Goal: Navigation & Orientation: Understand site structure

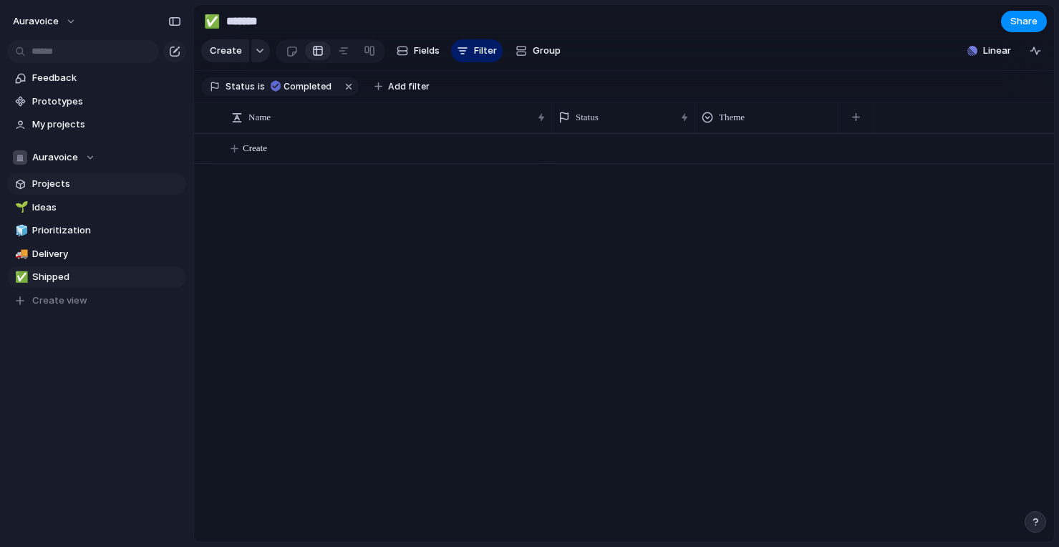
click at [77, 183] on span "Projects" at bounding box center [106, 184] width 149 height 14
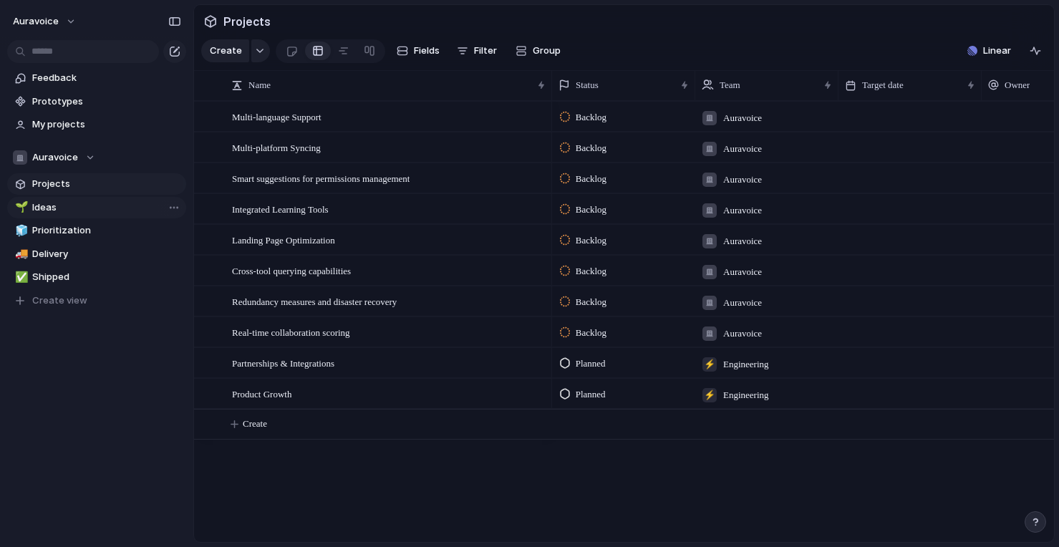
click at [73, 205] on span "Ideas" at bounding box center [106, 208] width 149 height 14
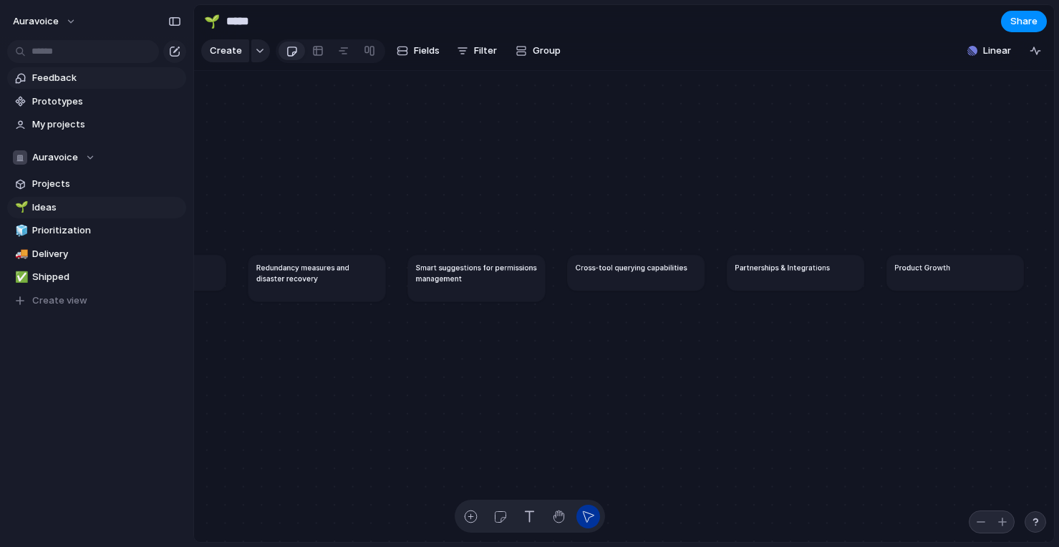
click at [83, 80] on span "Feedback" at bounding box center [106, 78] width 149 height 14
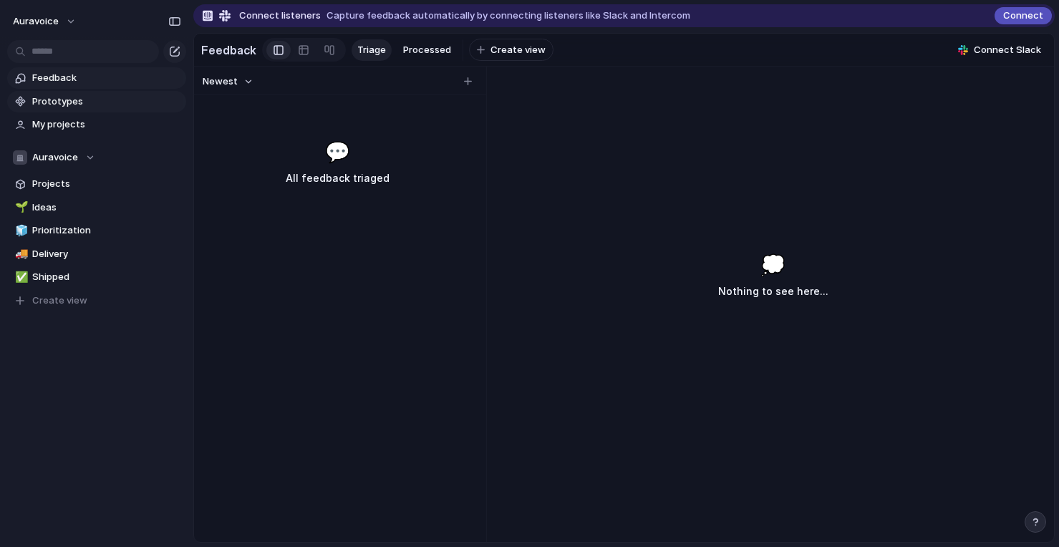
click at [84, 105] on span "Prototypes" at bounding box center [106, 102] width 149 height 14
click at [71, 189] on span "Projects" at bounding box center [106, 184] width 149 height 14
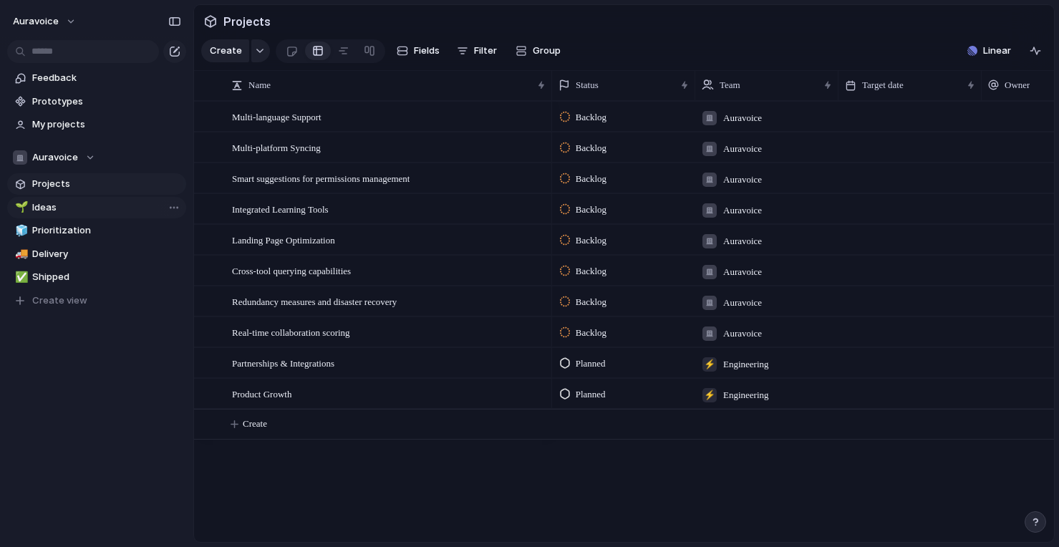
click at [66, 211] on span "Ideas" at bounding box center [106, 208] width 149 height 14
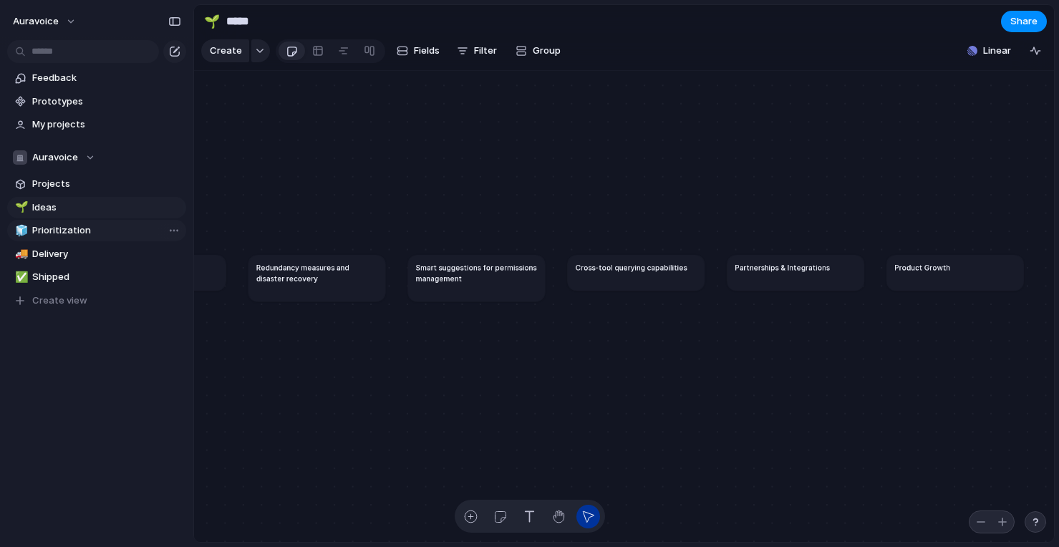
click at [70, 233] on span "Prioritization" at bounding box center [106, 230] width 149 height 14
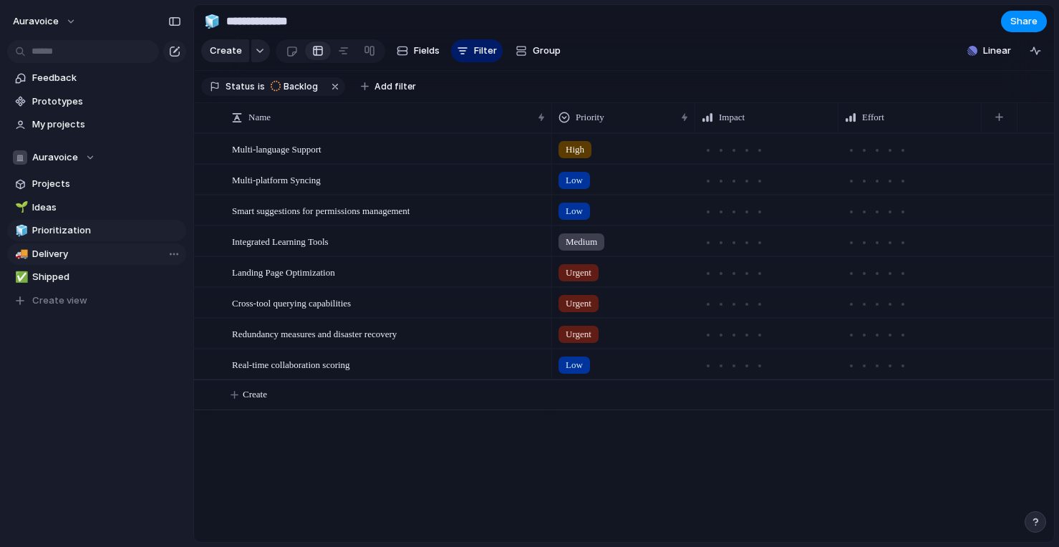
click at [67, 256] on span "Delivery" at bounding box center [106, 254] width 149 height 14
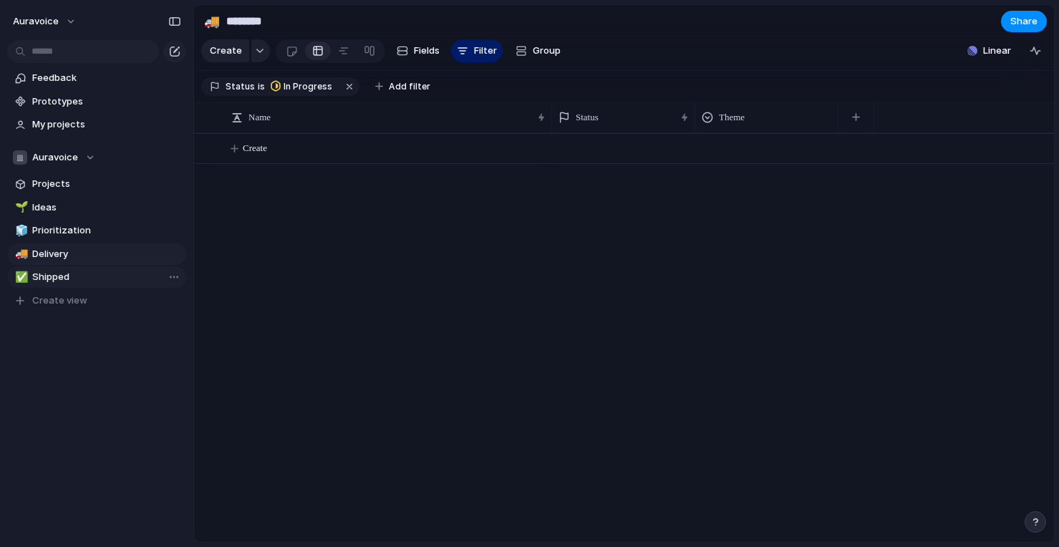
click at [77, 278] on span "Shipped" at bounding box center [106, 277] width 149 height 14
type input "*******"
click at [73, 80] on span "Feedback" at bounding box center [106, 78] width 149 height 14
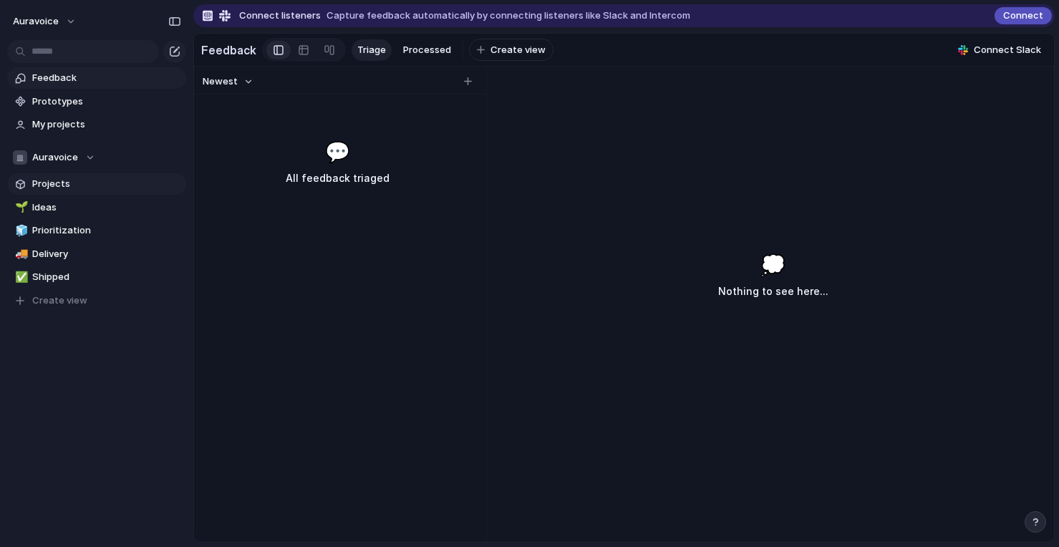
click at [77, 187] on span "Projects" at bounding box center [106, 184] width 149 height 14
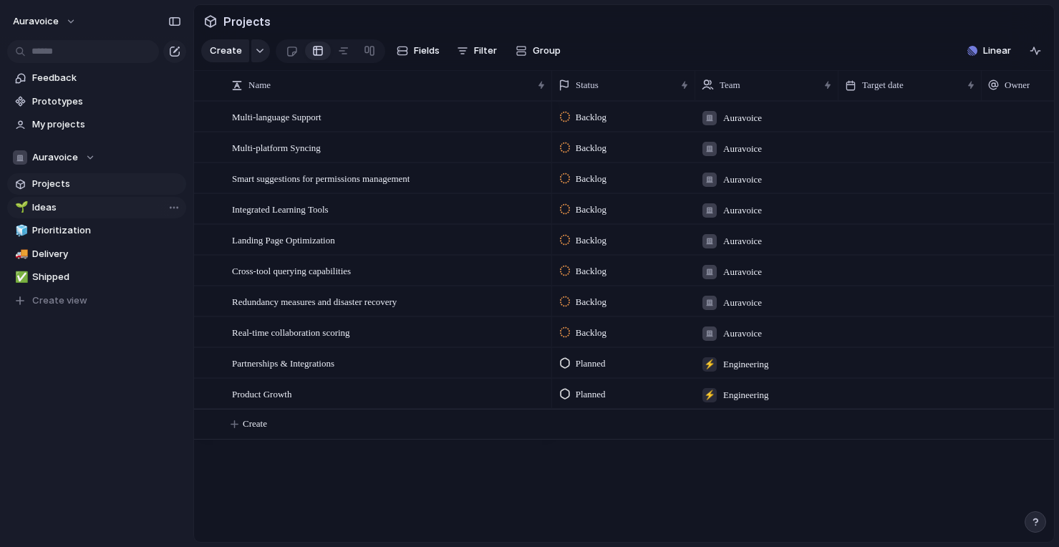
click at [100, 209] on span "Ideas" at bounding box center [106, 208] width 149 height 14
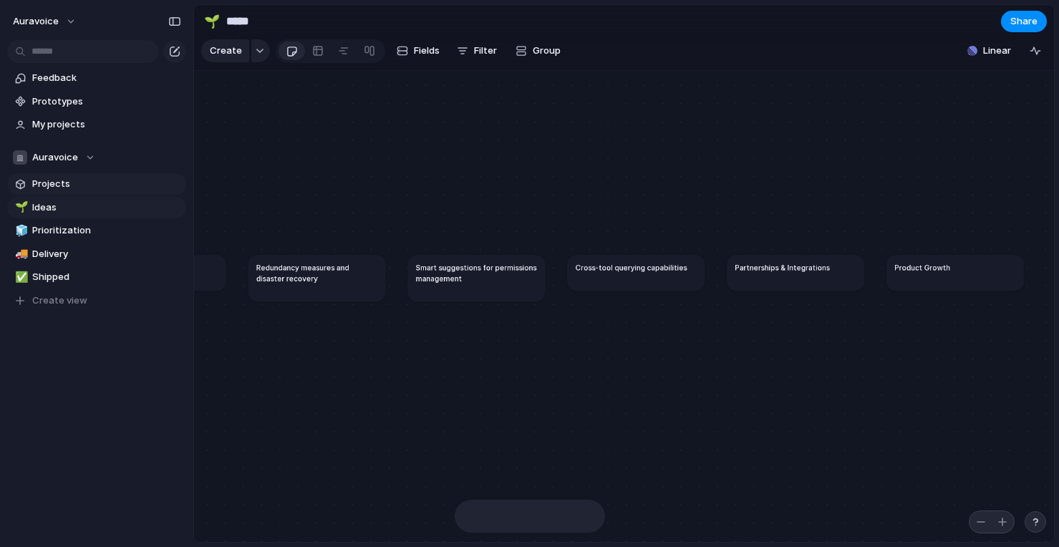
click at [85, 189] on span "Projects" at bounding box center [106, 184] width 149 height 14
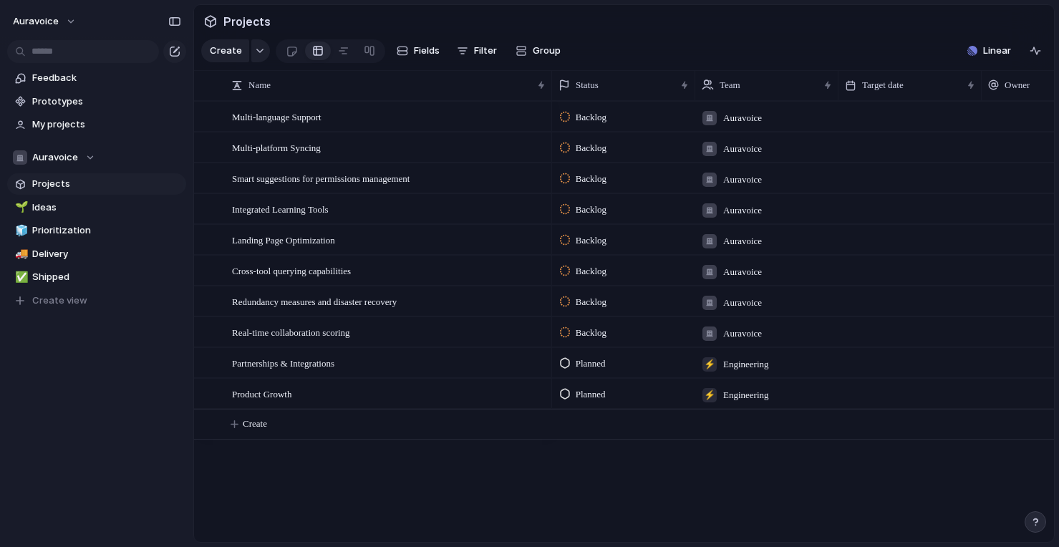
click at [765, 24] on section "Projects" at bounding box center [624, 21] width 860 height 32
click at [640, 29] on section "Projects" at bounding box center [624, 21] width 860 height 32
click at [256, 54] on button "button" at bounding box center [260, 50] width 19 height 23
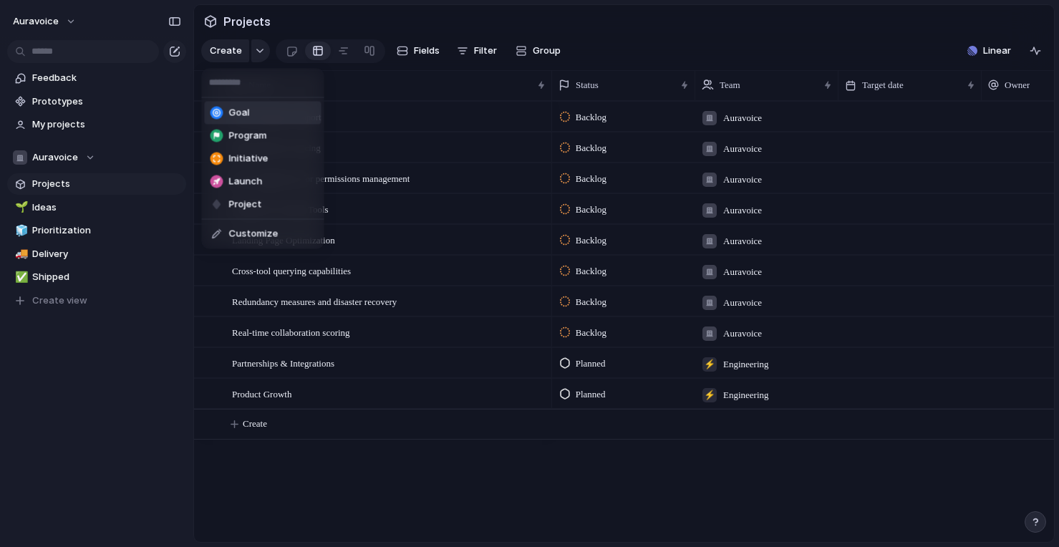
click at [259, 52] on div "Goal Program Initiative Launch Project Customize" at bounding box center [529, 273] width 1059 height 547
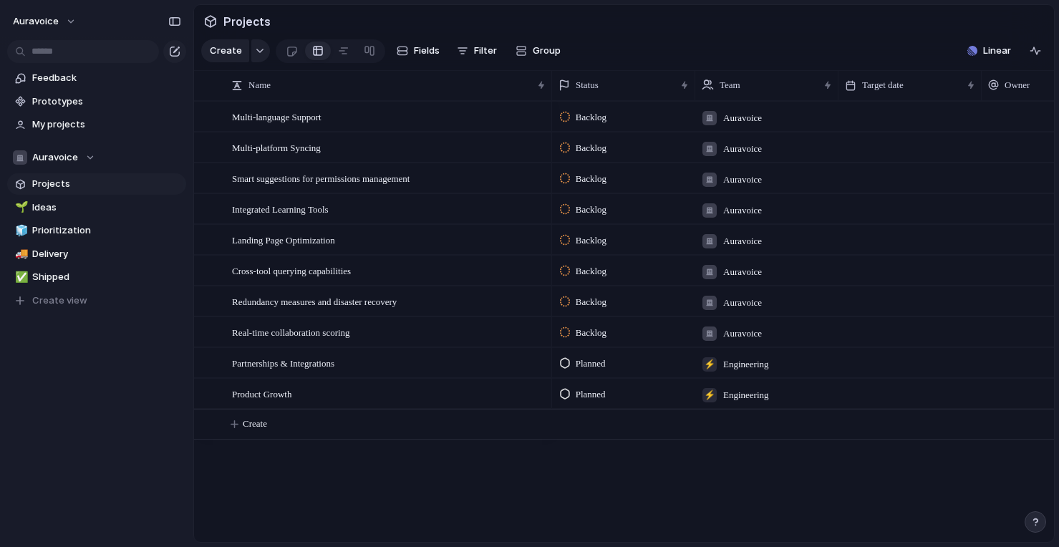
click at [611, 34] on section "Projects" at bounding box center [624, 21] width 860 height 32
click at [428, 57] on span "Fields" at bounding box center [427, 51] width 26 height 14
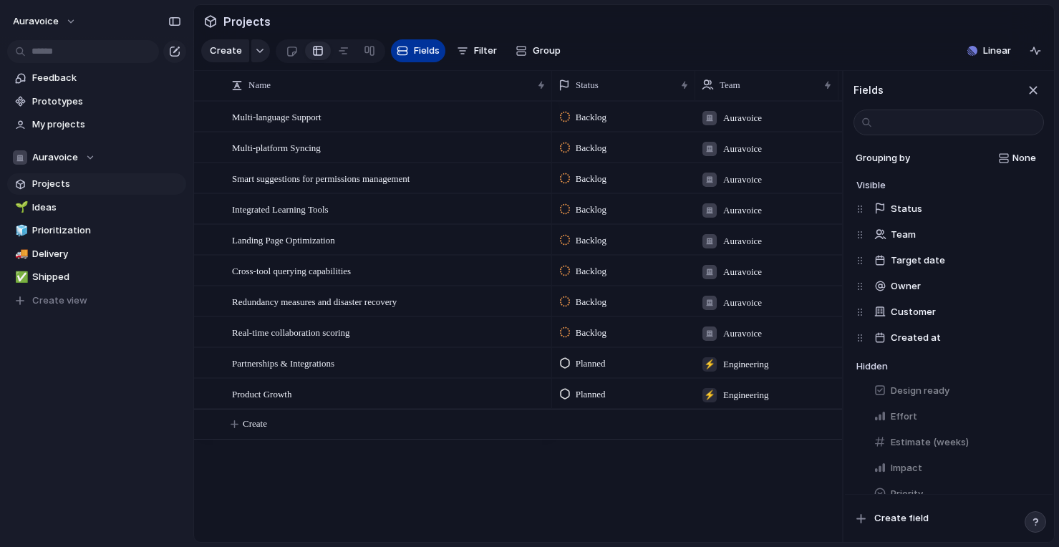
click at [420, 52] on span "Fields" at bounding box center [427, 51] width 26 height 14
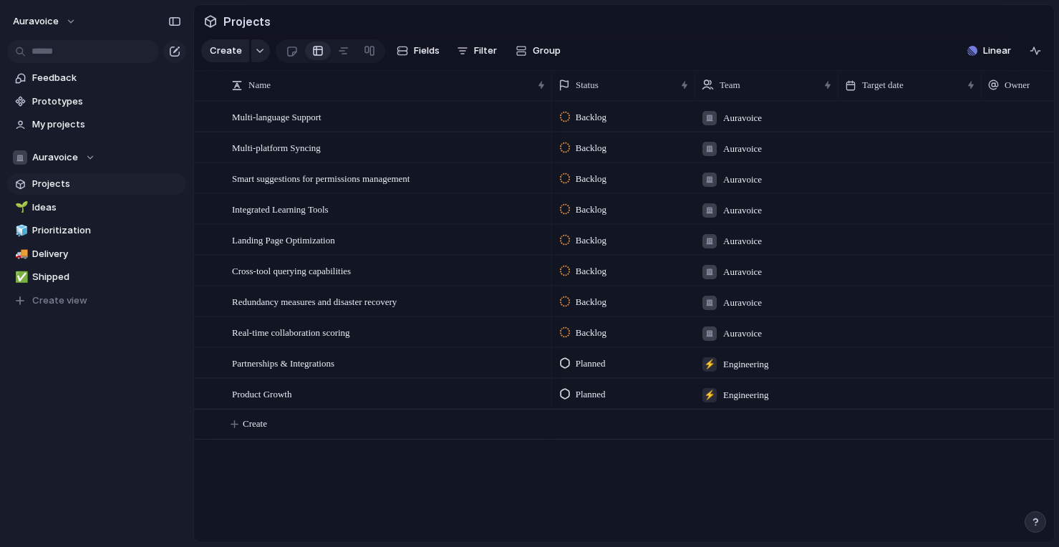
click at [521, 26] on section "Projects" at bounding box center [624, 21] width 860 height 32
click at [70, 198] on link "🌱 Ideas" at bounding box center [96, 207] width 179 height 21
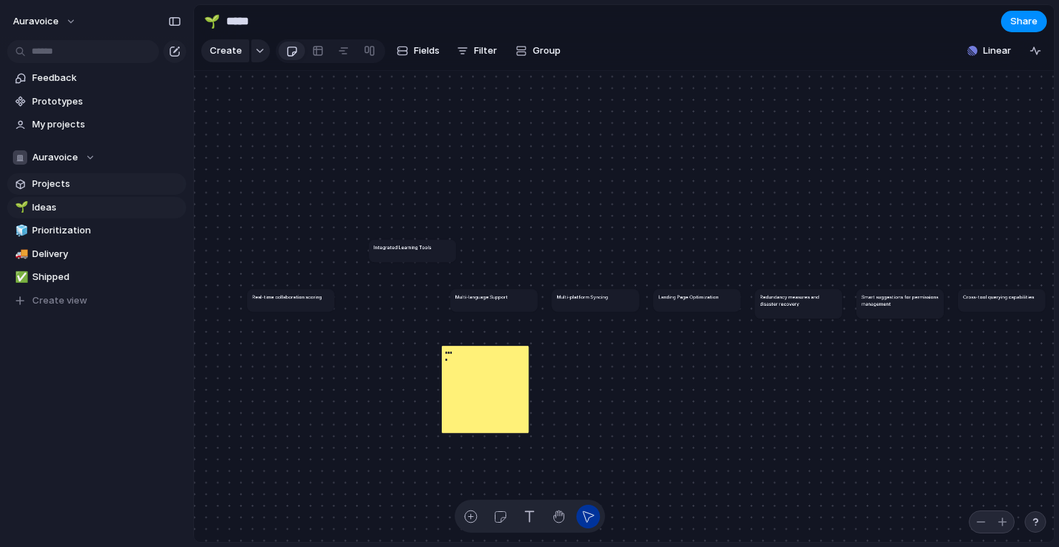
click at [87, 188] on span "Projects" at bounding box center [106, 184] width 149 height 14
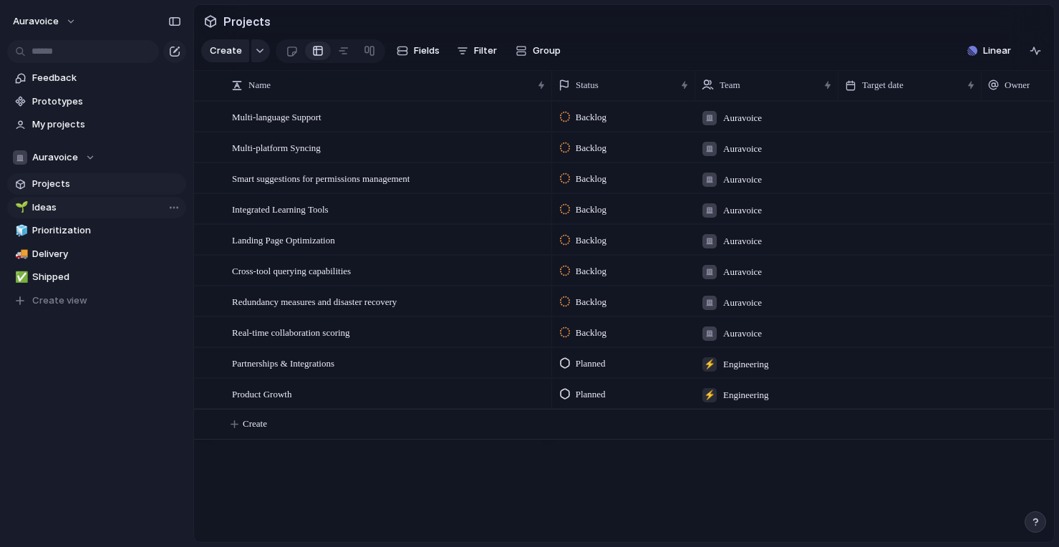
click at [82, 213] on span "Ideas" at bounding box center [106, 208] width 149 height 14
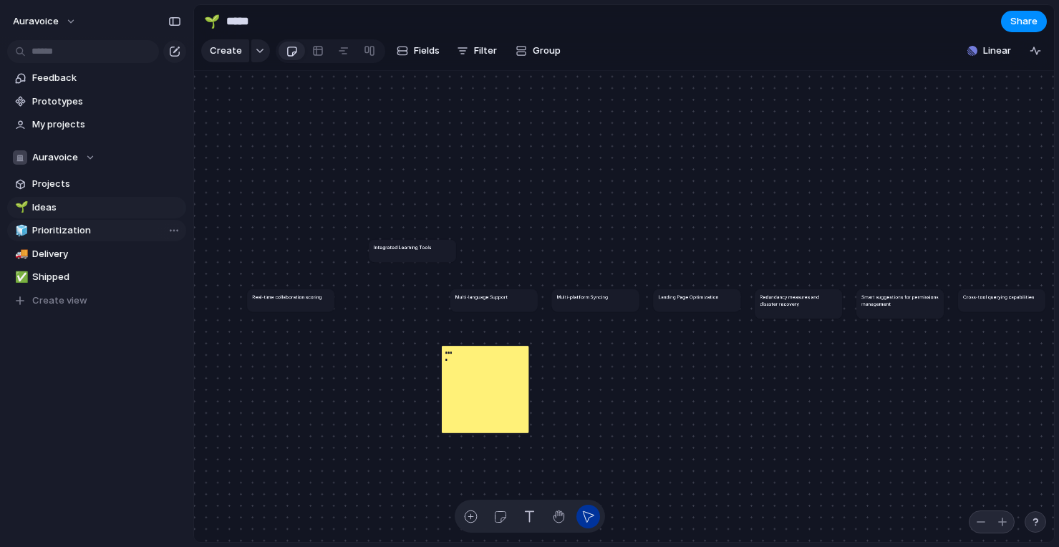
click at [98, 237] on span "Prioritization" at bounding box center [106, 230] width 149 height 14
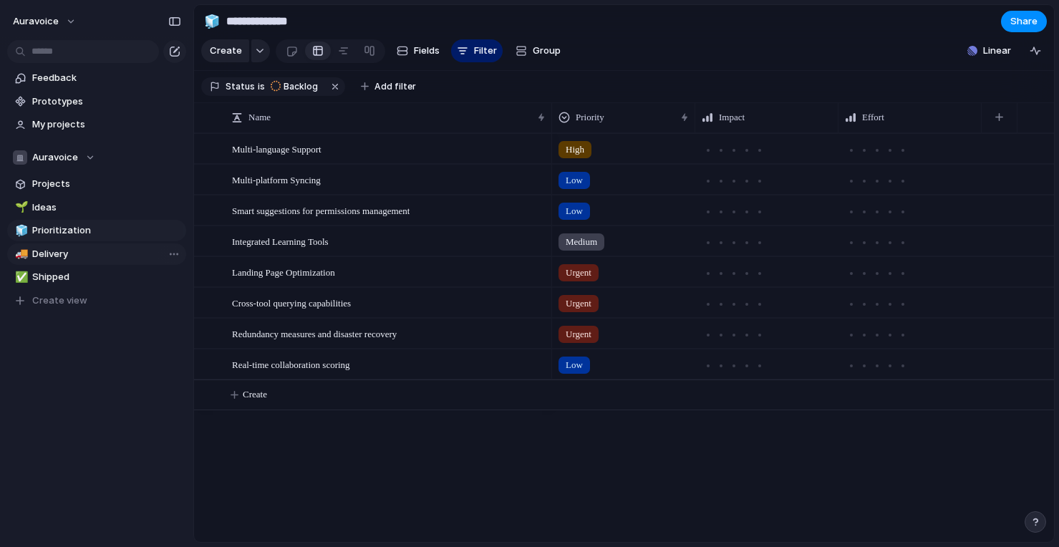
click at [92, 254] on span "Delivery" at bounding box center [106, 254] width 149 height 14
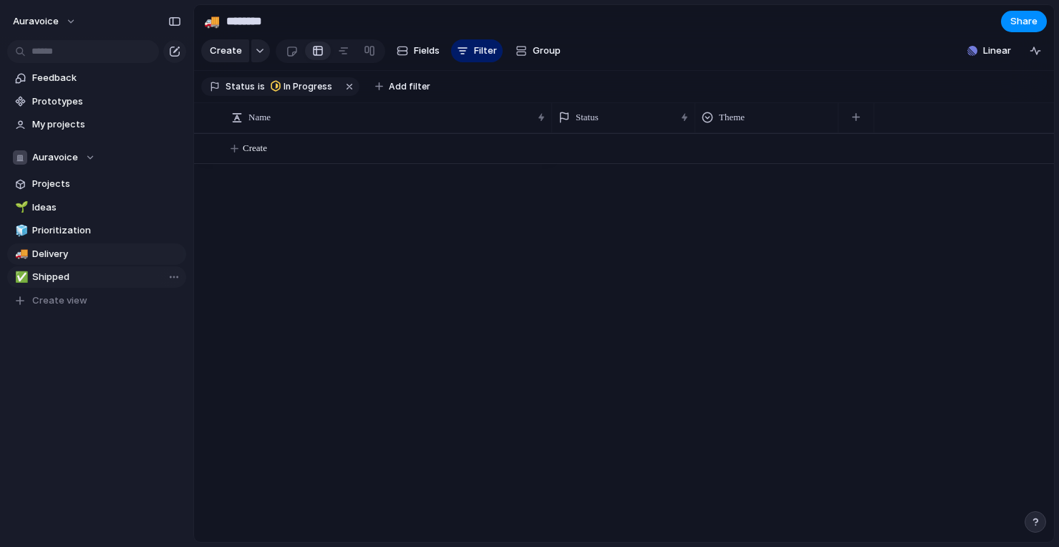
click at [75, 281] on span "Shipped" at bounding box center [106, 277] width 149 height 14
click at [81, 256] on span "Delivery" at bounding box center [106, 254] width 149 height 14
click at [655, 73] on section "Status is In Progress Add filter" at bounding box center [624, 87] width 860 height 32
click at [667, 60] on section "Create Fields Filter Group Zoom Collapse Linear" at bounding box center [624, 54] width 860 height 34
click at [532, 231] on div "Create" at bounding box center [624, 337] width 860 height 409
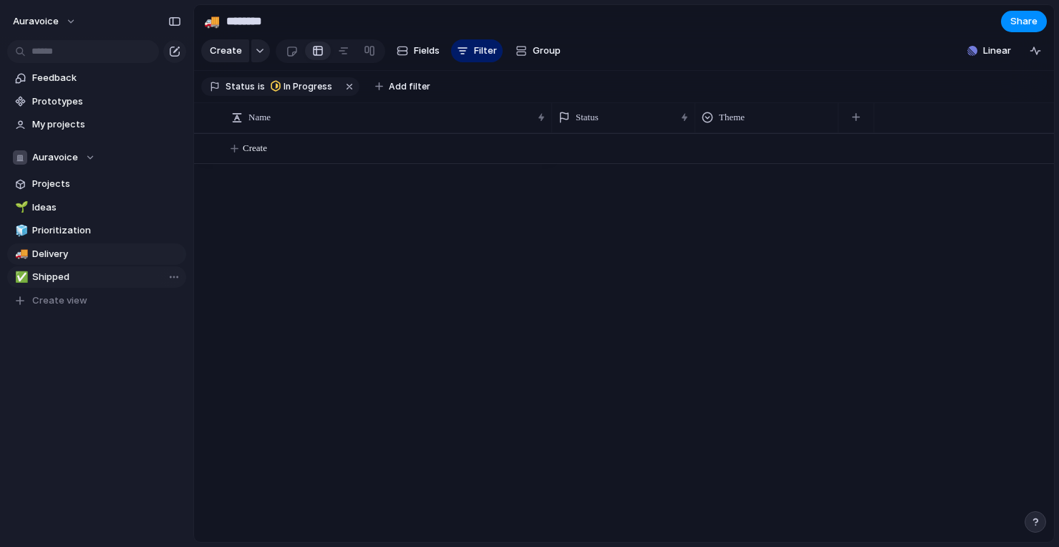
click at [72, 281] on span "Shipped" at bounding box center [106, 277] width 149 height 14
click at [91, 234] on span "Prioritization" at bounding box center [106, 230] width 149 height 14
type input "**********"
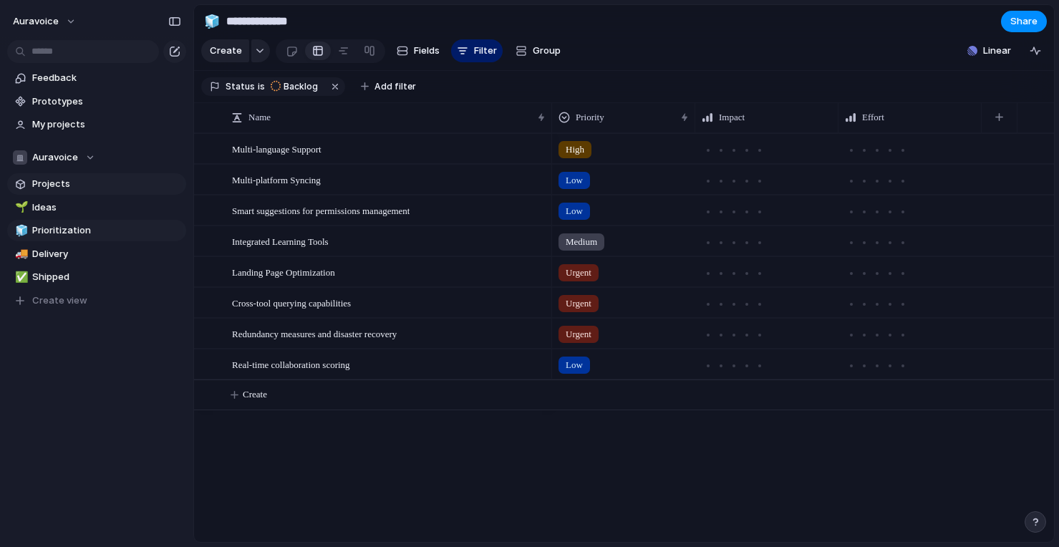
click at [94, 183] on span "Projects" at bounding box center [106, 184] width 149 height 14
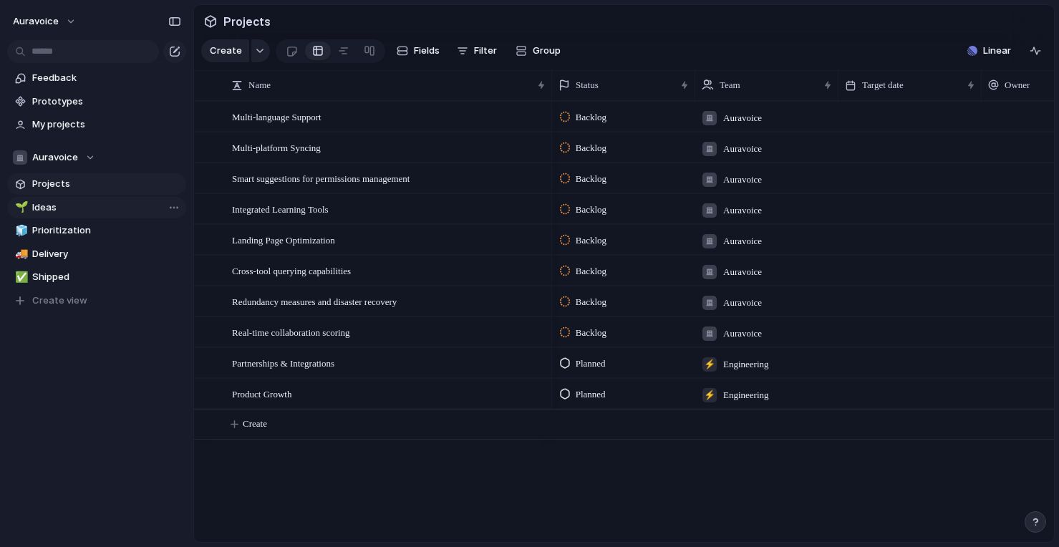
click at [92, 208] on span "Ideas" at bounding box center [106, 208] width 149 height 14
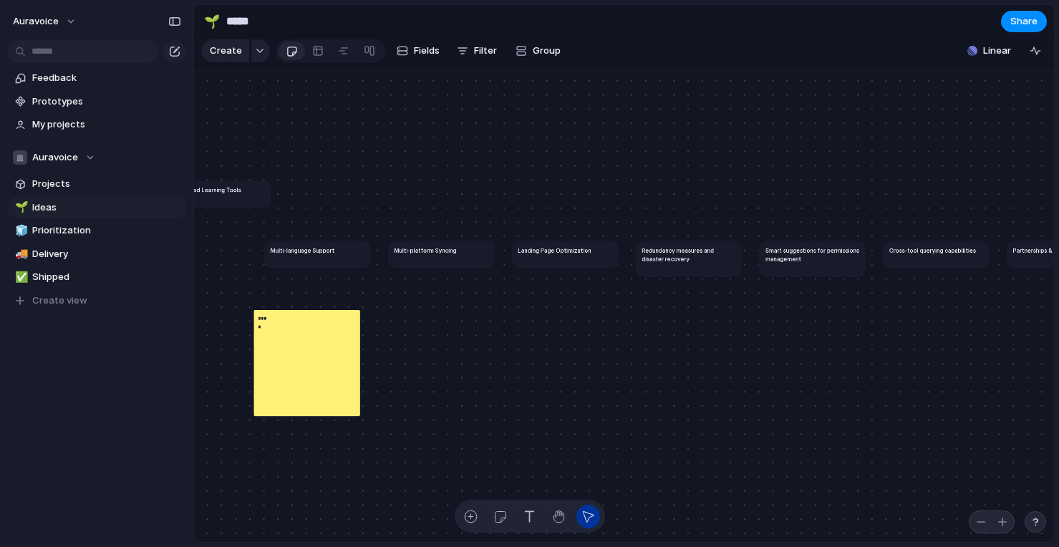
click at [319, 360] on div "****" at bounding box center [307, 362] width 106 height 106
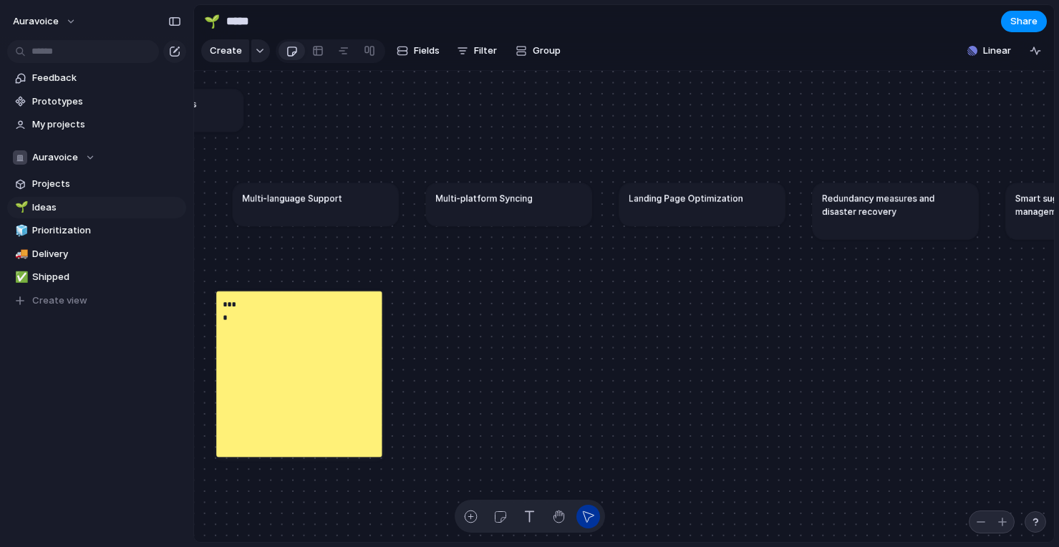
click at [498, 513] on div "button" at bounding box center [500, 516] width 15 height 15
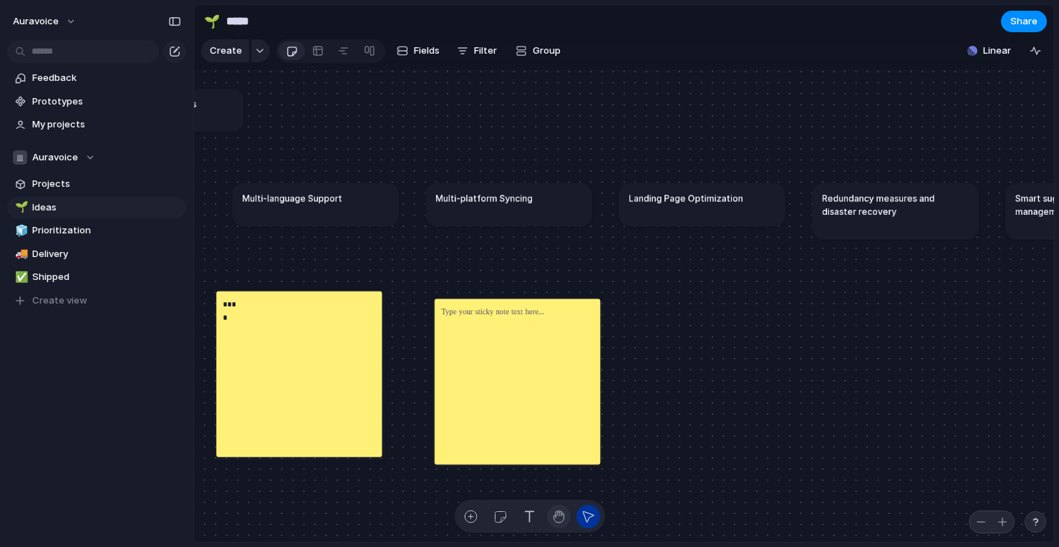
click at [561, 514] on div "button" at bounding box center [558, 516] width 15 height 15
click at [473, 512] on div "button" at bounding box center [470, 516] width 15 height 15
click at [476, 521] on div "button" at bounding box center [470, 516] width 15 height 15
click at [251, 54] on div at bounding box center [260, 50] width 19 height 23
click at [255, 52] on div "button" at bounding box center [260, 51] width 10 height 6
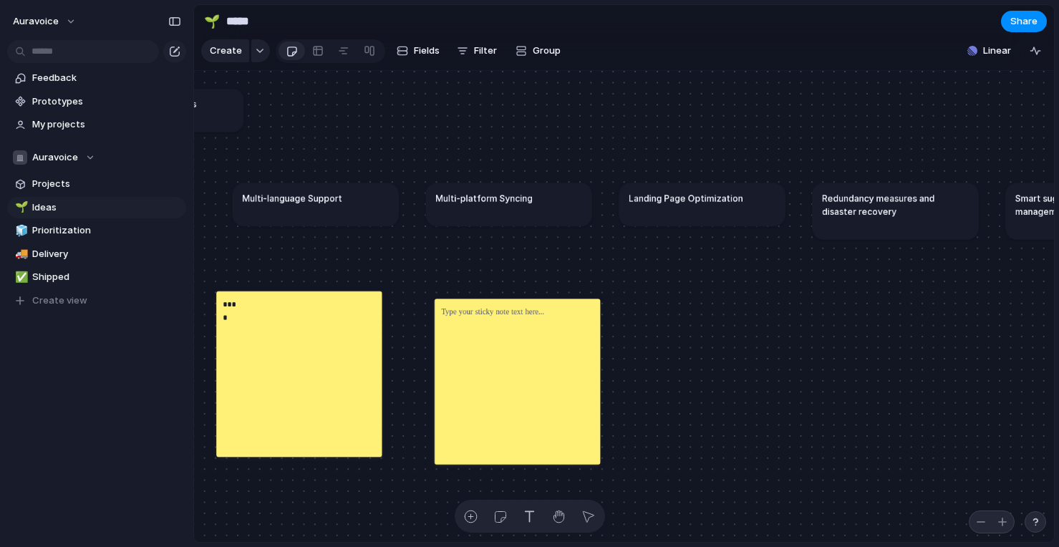
click at [258, 50] on div "Goal Program Initiative Launch Project Customize" at bounding box center [529, 273] width 1059 height 547
click at [316, 51] on div at bounding box center [317, 50] width 11 height 23
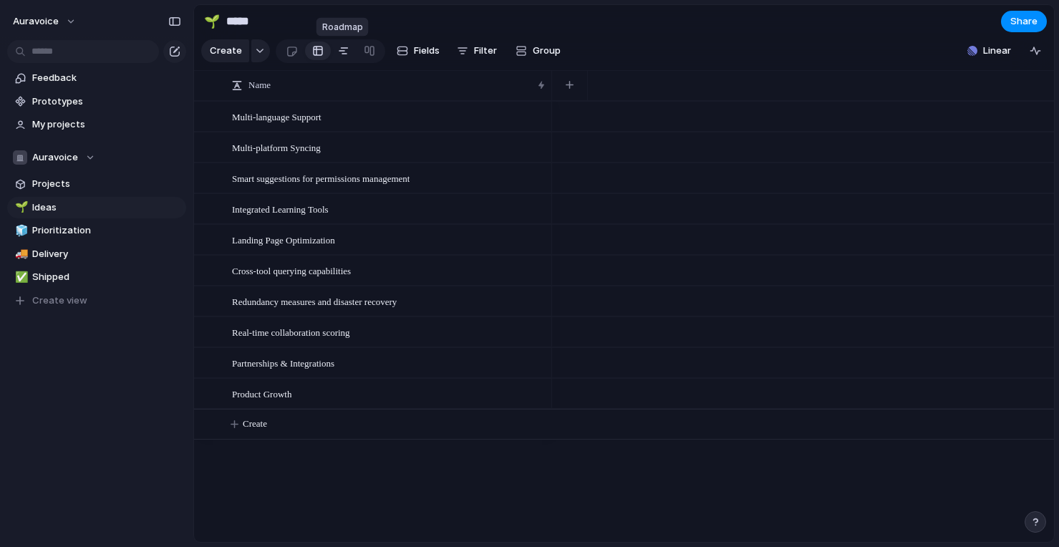
click at [344, 54] on div at bounding box center [343, 50] width 11 height 23
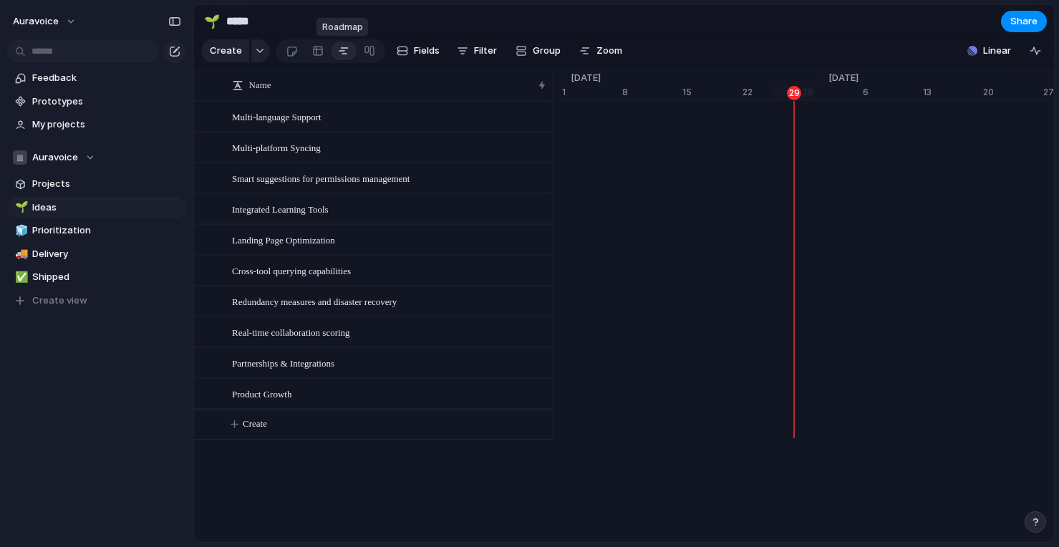
scroll to position [0, 9410]
click at [373, 49] on link at bounding box center [370, 50] width 26 height 23
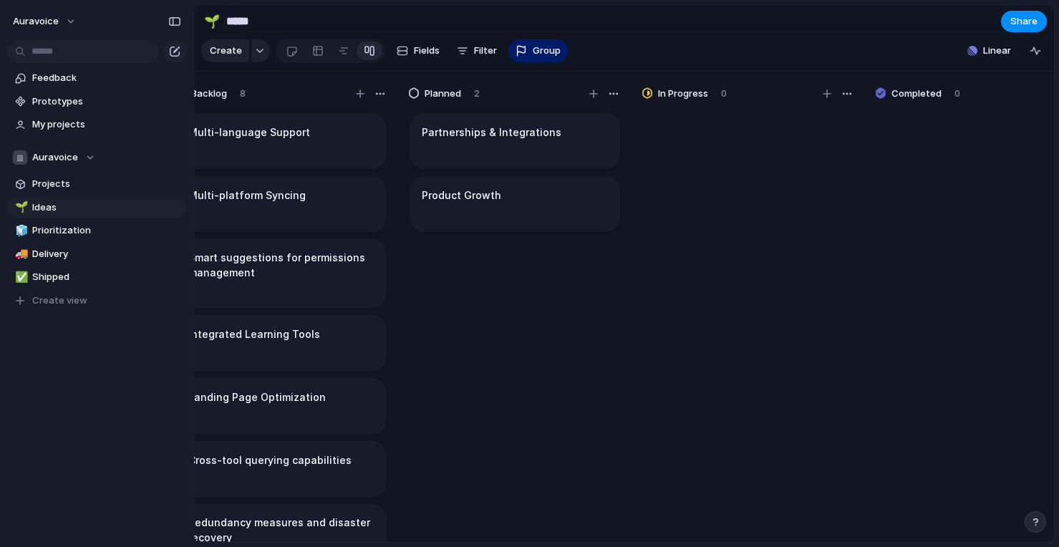
scroll to position [0, 756]
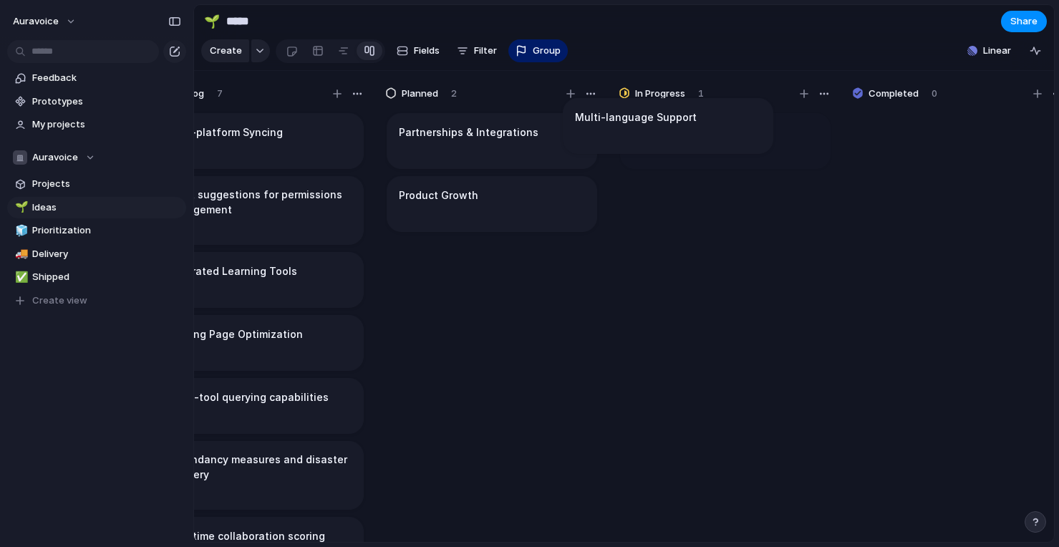
drag, startPoint x: 314, startPoint y: 162, endPoint x: 723, endPoint y: 147, distance: 409.2
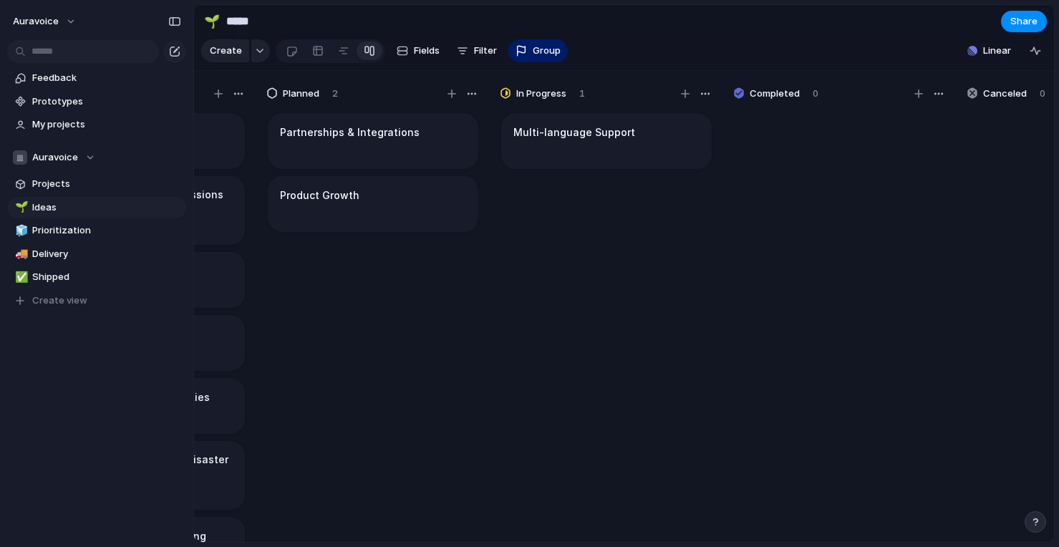
scroll to position [0, 1016]
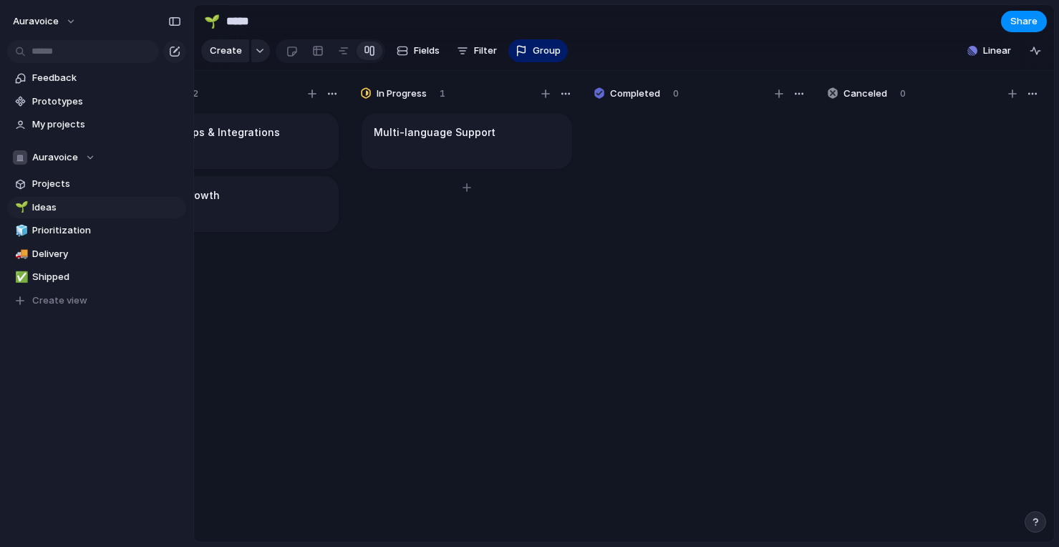
click at [483, 125] on h1 "Multi-language Support" at bounding box center [435, 133] width 122 height 16
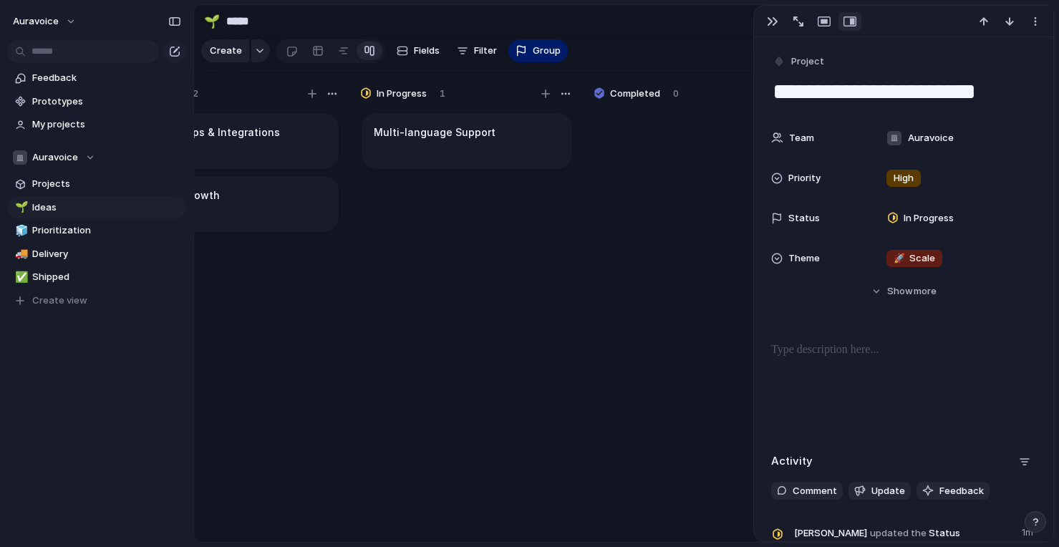
scroll to position [120, 0]
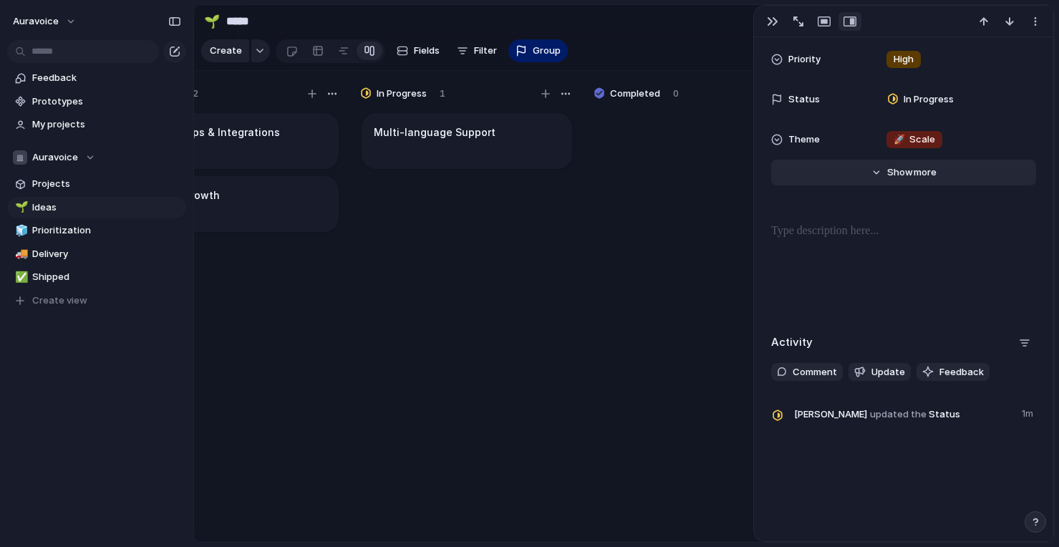
click at [892, 169] on span "Show" at bounding box center [900, 172] width 26 height 14
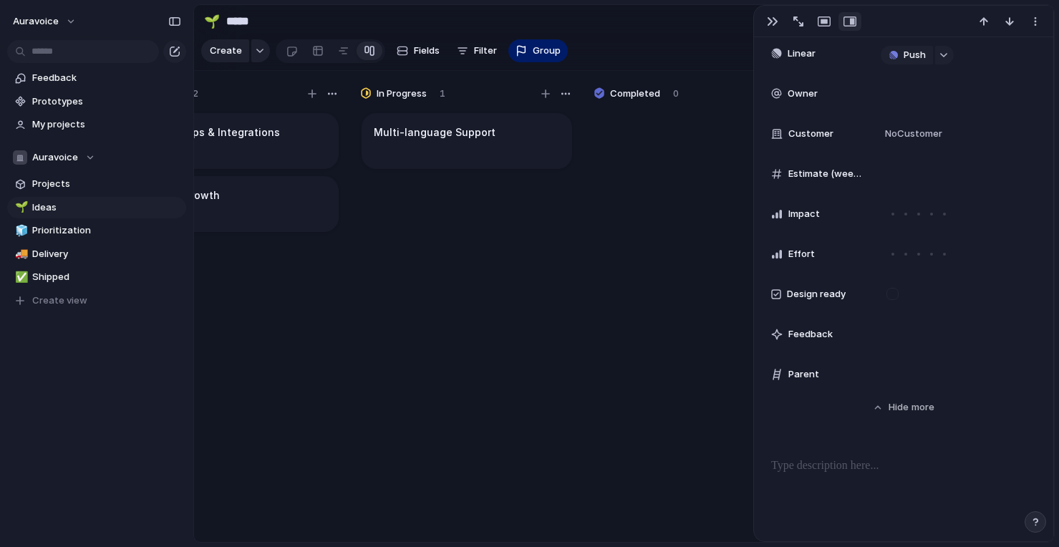
scroll to position [448, 0]
click at [797, 332] on span "Feedback" at bounding box center [811, 331] width 44 height 14
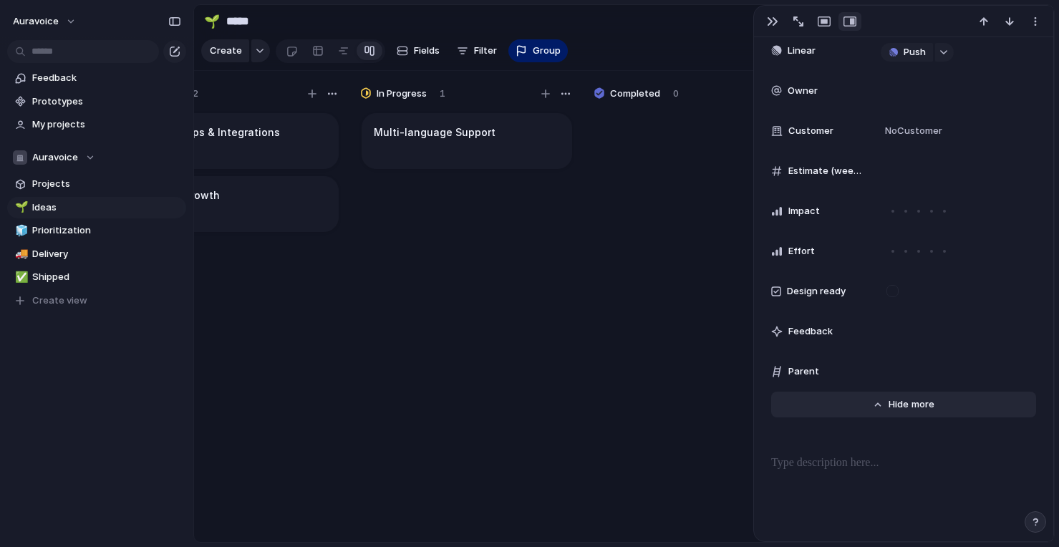
click at [895, 408] on span "Show" at bounding box center [902, 404] width 26 height 14
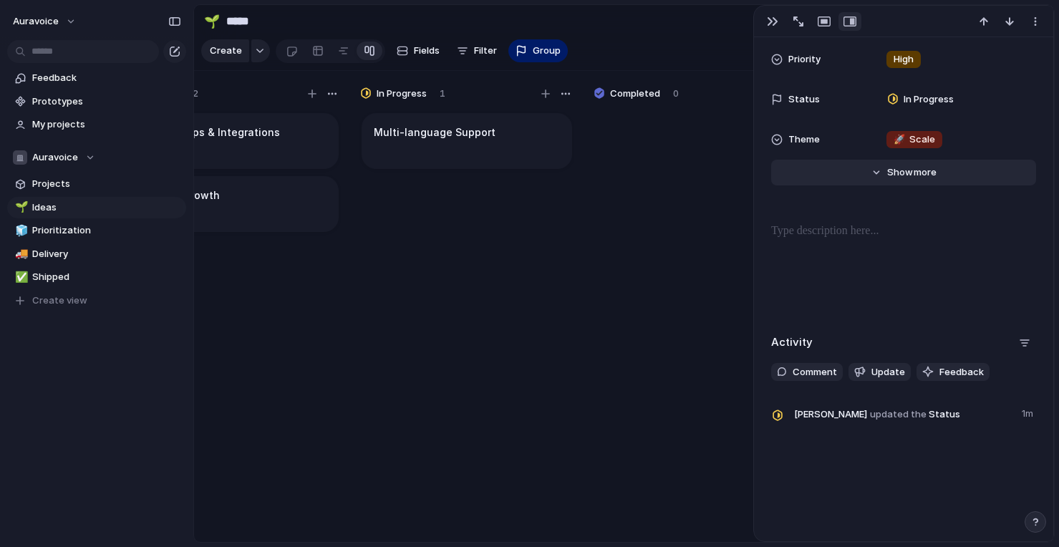
scroll to position [120, 0]
click at [703, 370] on div at bounding box center [700, 333] width 215 height 445
click at [774, 20] on div "button" at bounding box center [772, 21] width 11 height 11
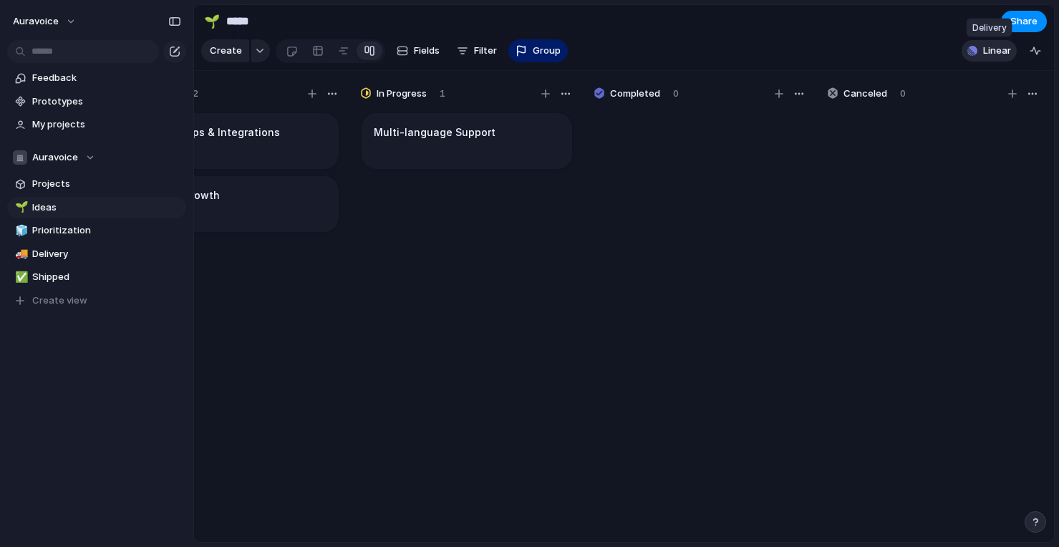
click at [990, 48] on span "Linear" at bounding box center [997, 51] width 28 height 14
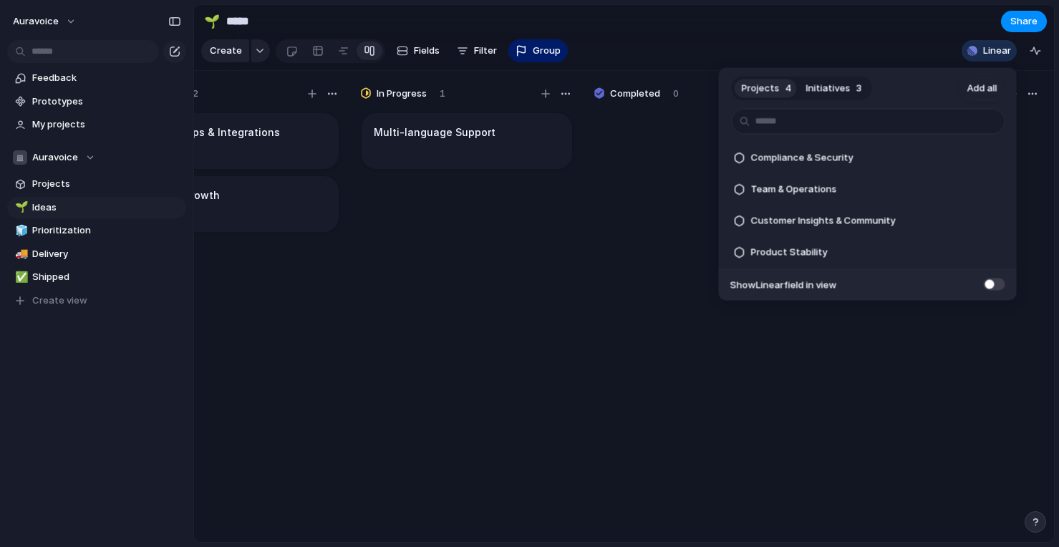
click at [841, 85] on span "Initiatives" at bounding box center [828, 88] width 44 height 14
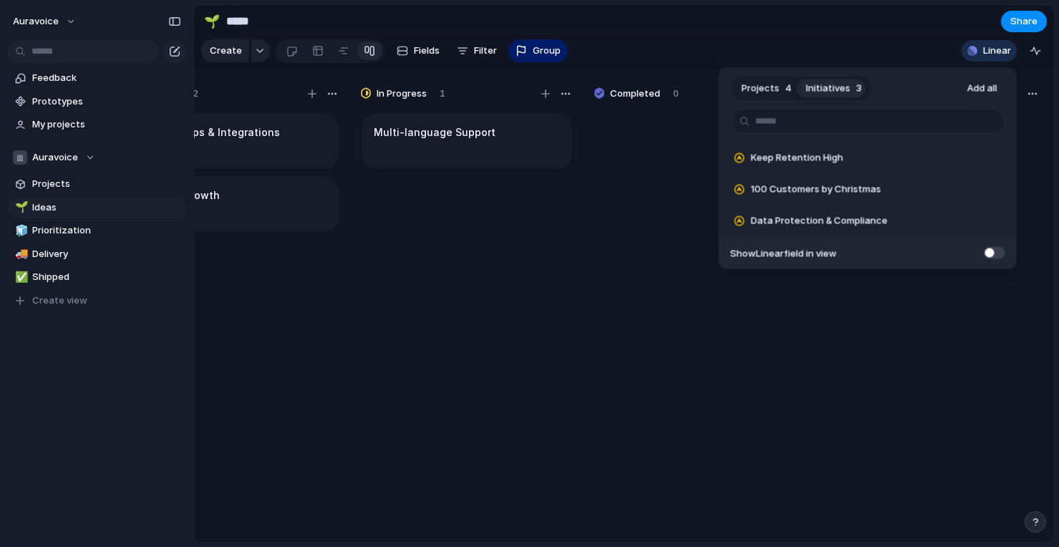
click at [767, 87] on span "Projects" at bounding box center [761, 88] width 38 height 14
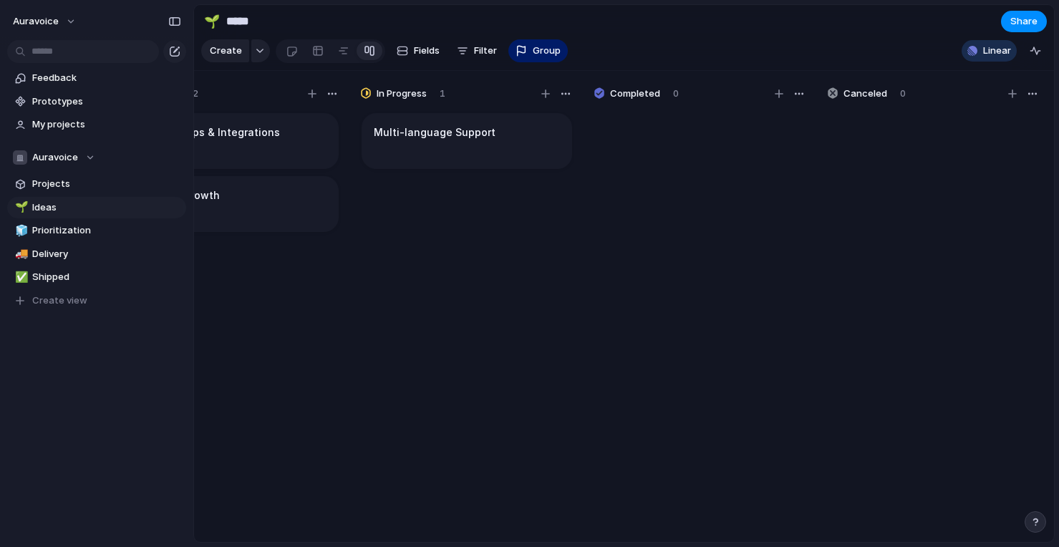
click at [626, 297] on div "Projects 4 Initiatives 3 Add all Compliance & Security Add Team & Operations Ad…" at bounding box center [529, 273] width 1059 height 547
click at [87, 77] on span "Feedback" at bounding box center [106, 78] width 149 height 14
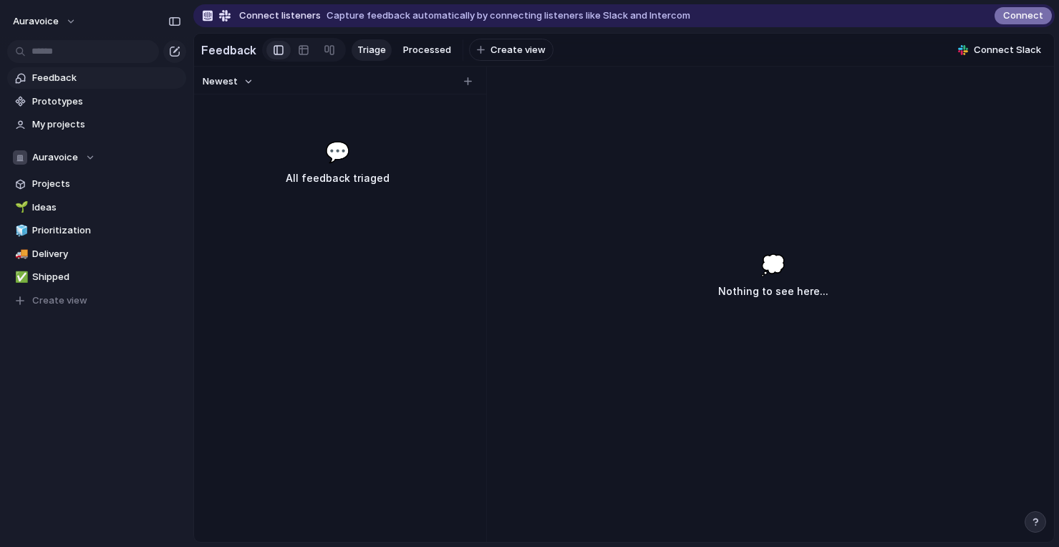
click at [1013, 12] on span "Connect" at bounding box center [1023, 16] width 40 height 14
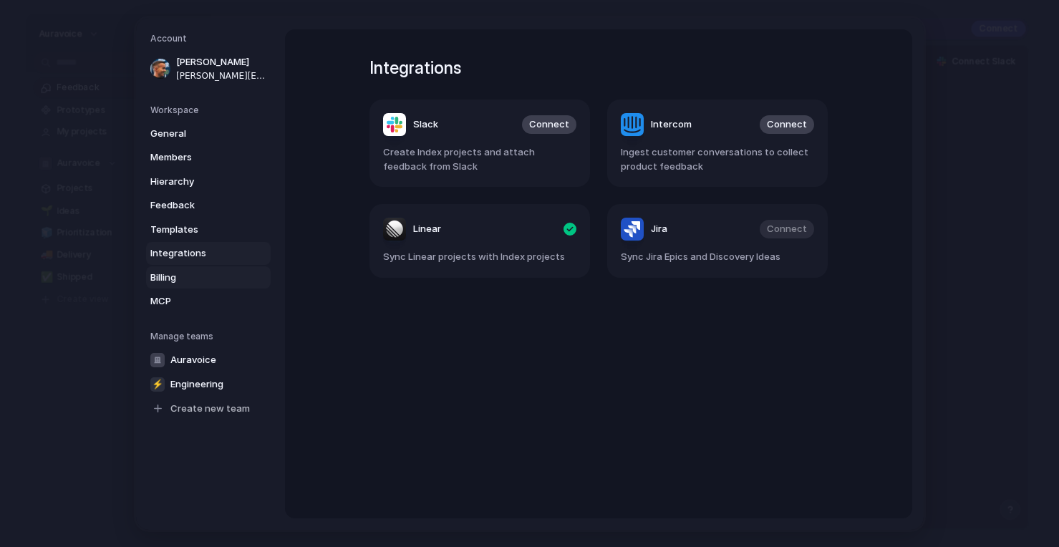
click at [183, 275] on span "Billing" at bounding box center [196, 277] width 92 height 14
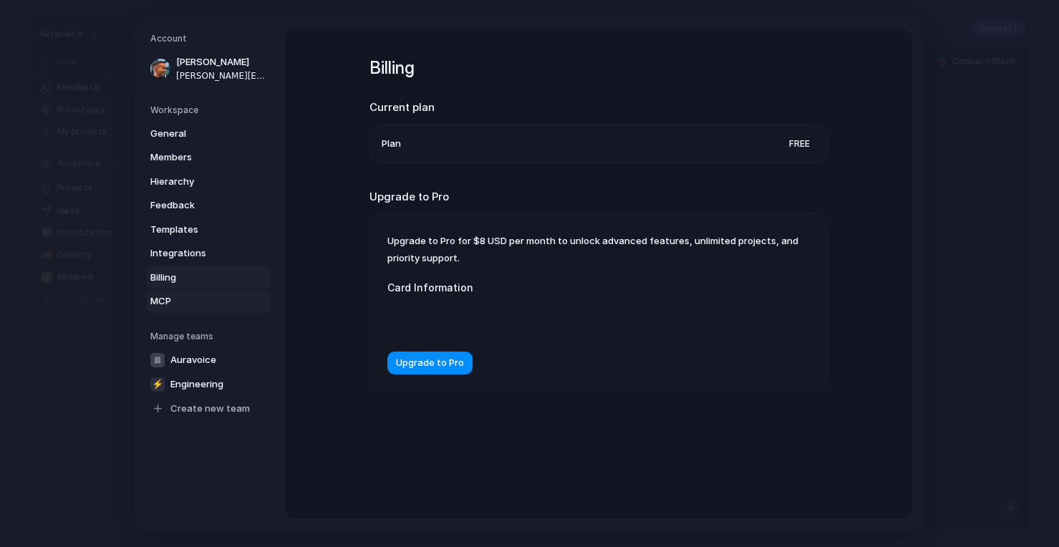
click at [176, 304] on span "MCP" at bounding box center [196, 301] width 92 height 14
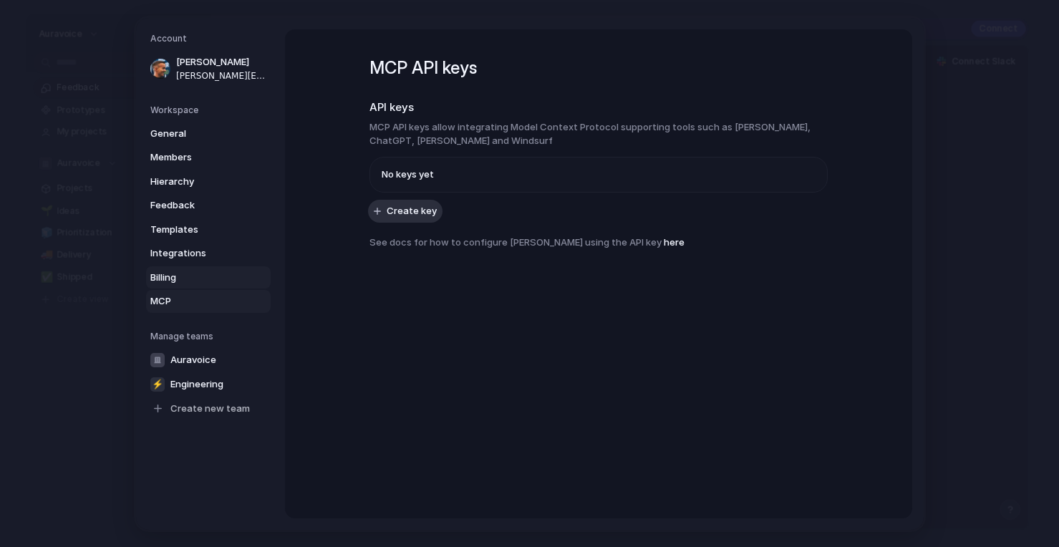
click at [192, 270] on span "Billing" at bounding box center [196, 277] width 92 height 14
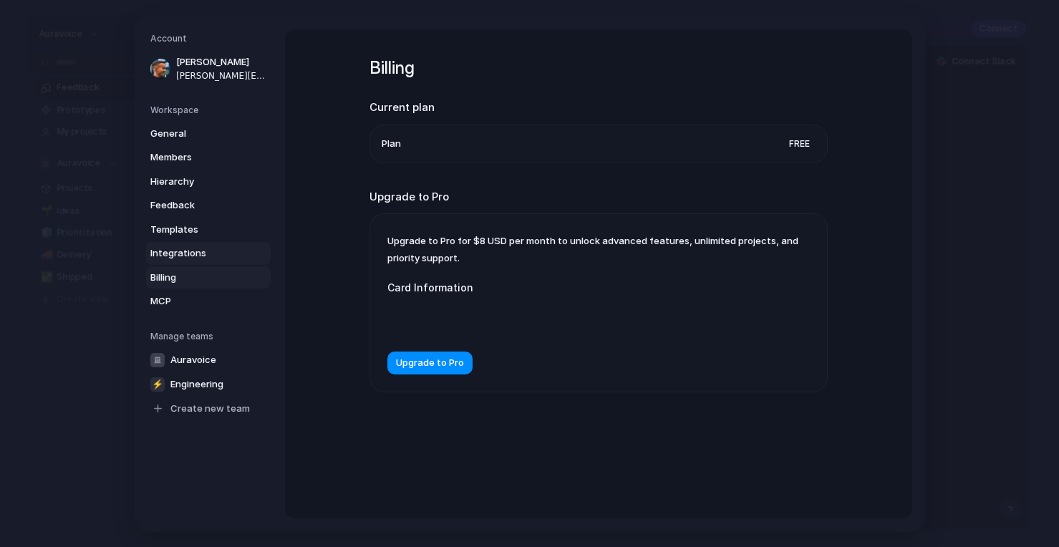
click at [206, 250] on span "Integrations" at bounding box center [196, 253] width 92 height 14
